Goal: Communication & Community: Answer question/provide support

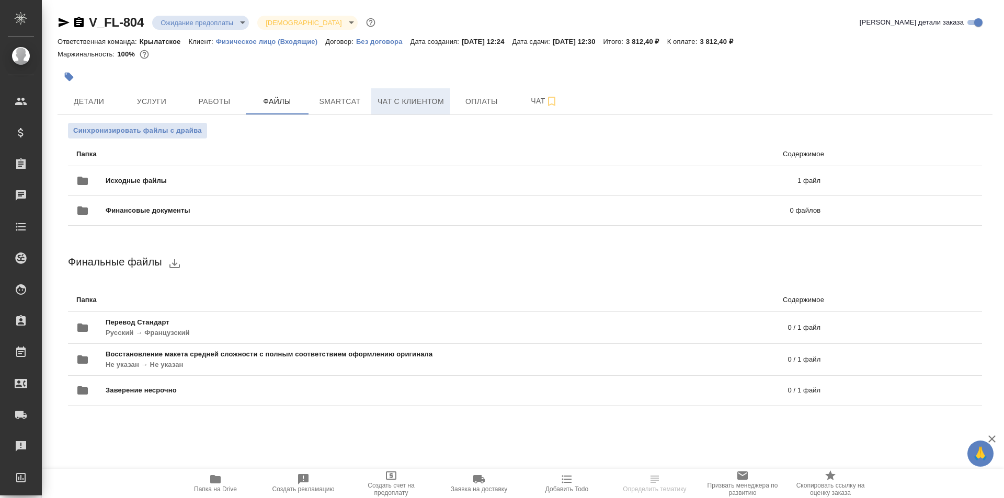
click at [426, 114] on button "Чат с клиентом" at bounding box center [410, 101] width 79 height 26
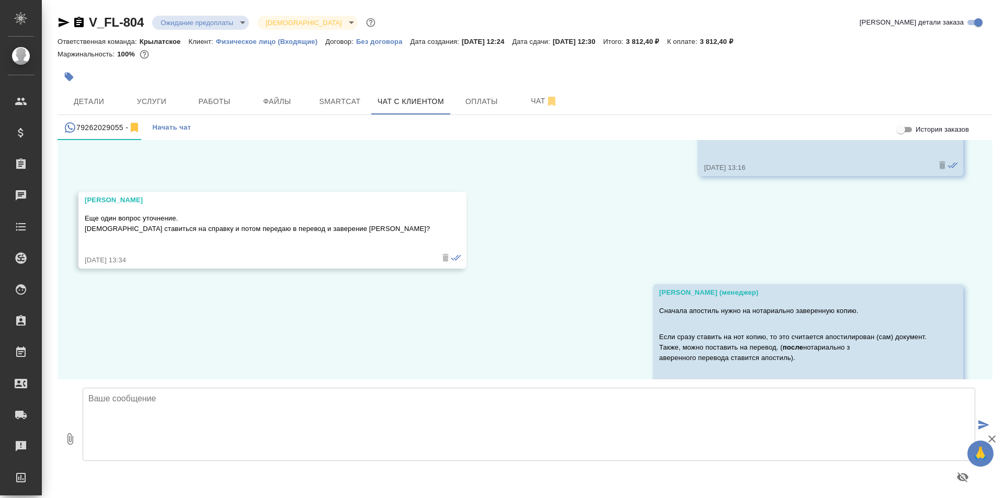
scroll to position [750, 0]
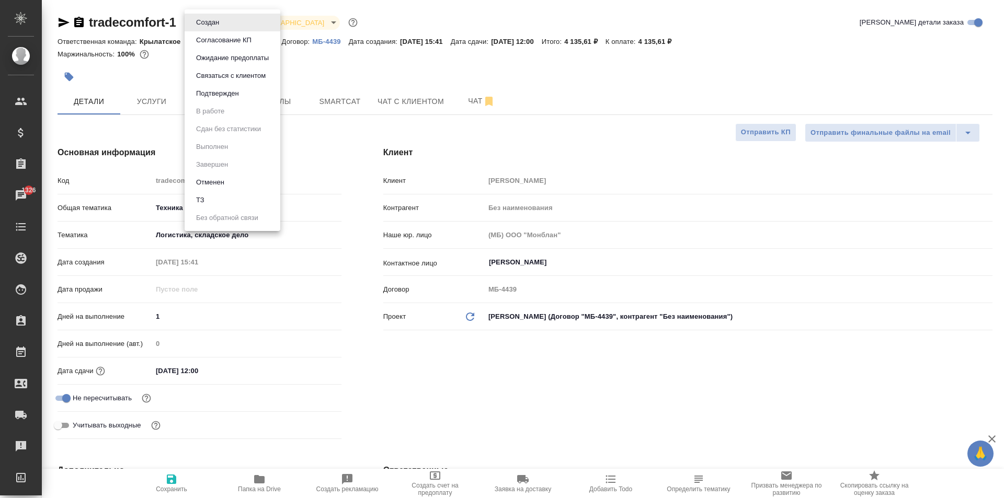
select select "RU"
click at [233, 31] on li "Согласование КП" at bounding box center [233, 40] width 96 height 18
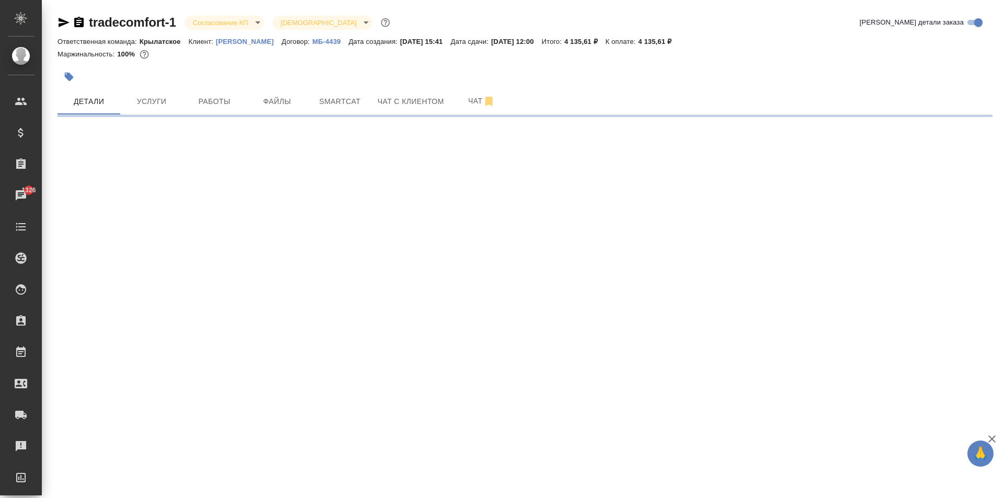
select select "RU"
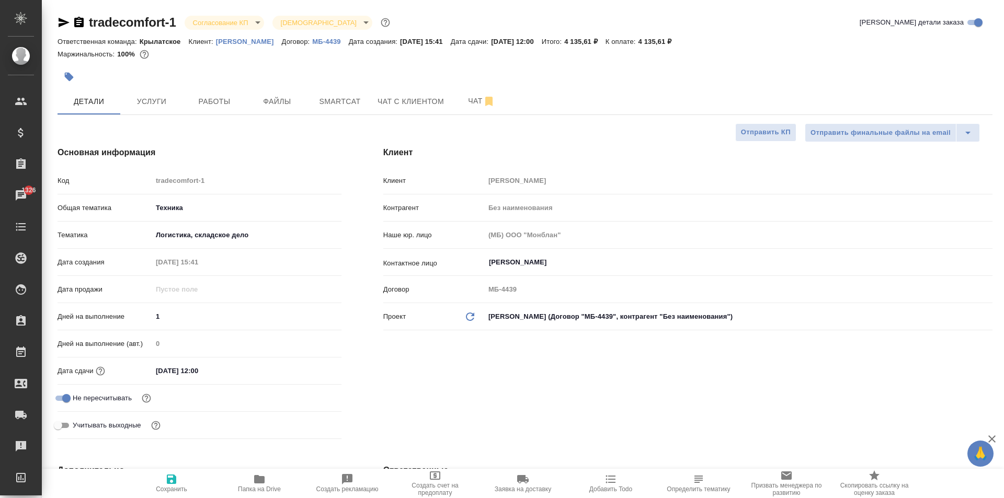
type textarea "x"
